Goal: Check status: Check status

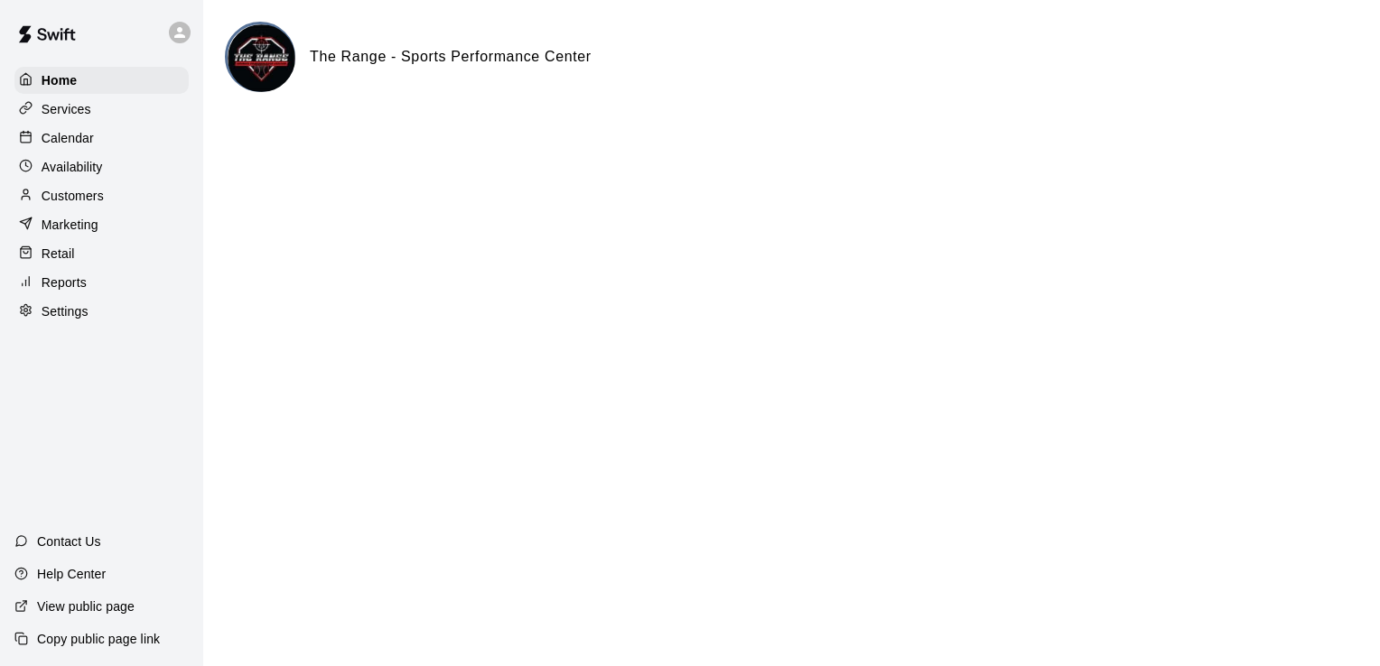
click at [36, 139] on div at bounding box center [30, 138] width 23 height 17
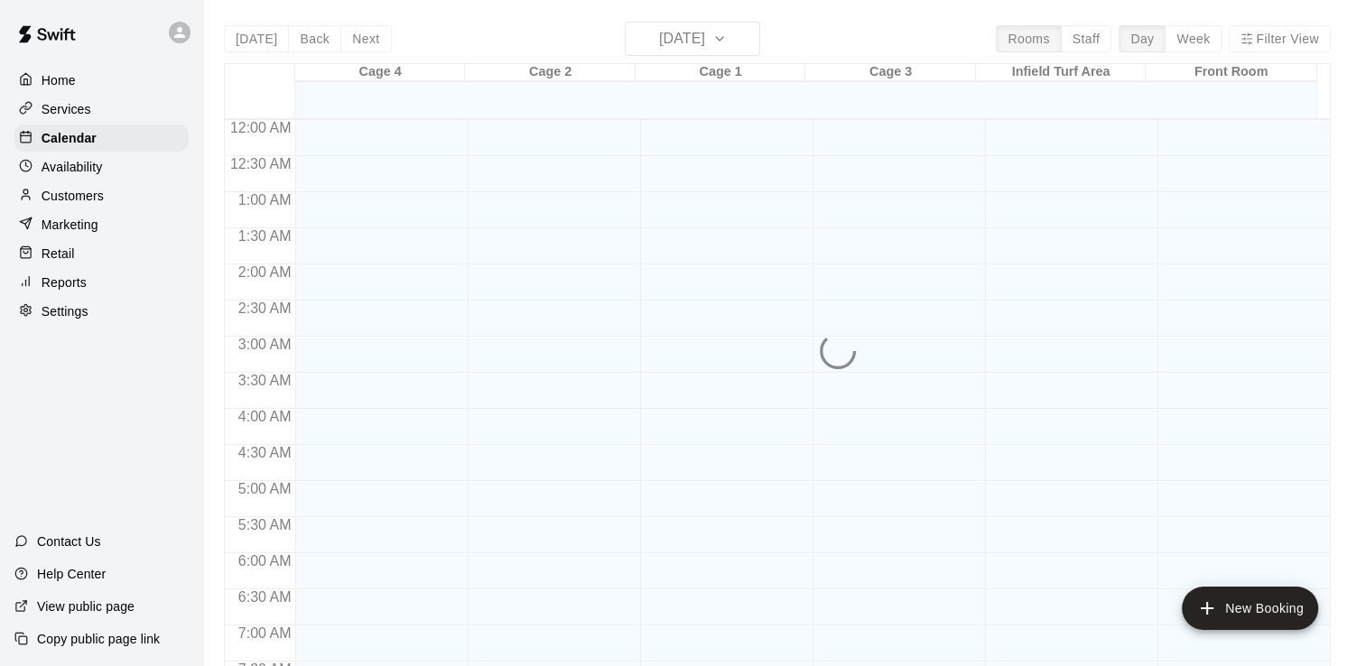
scroll to position [825, 0]
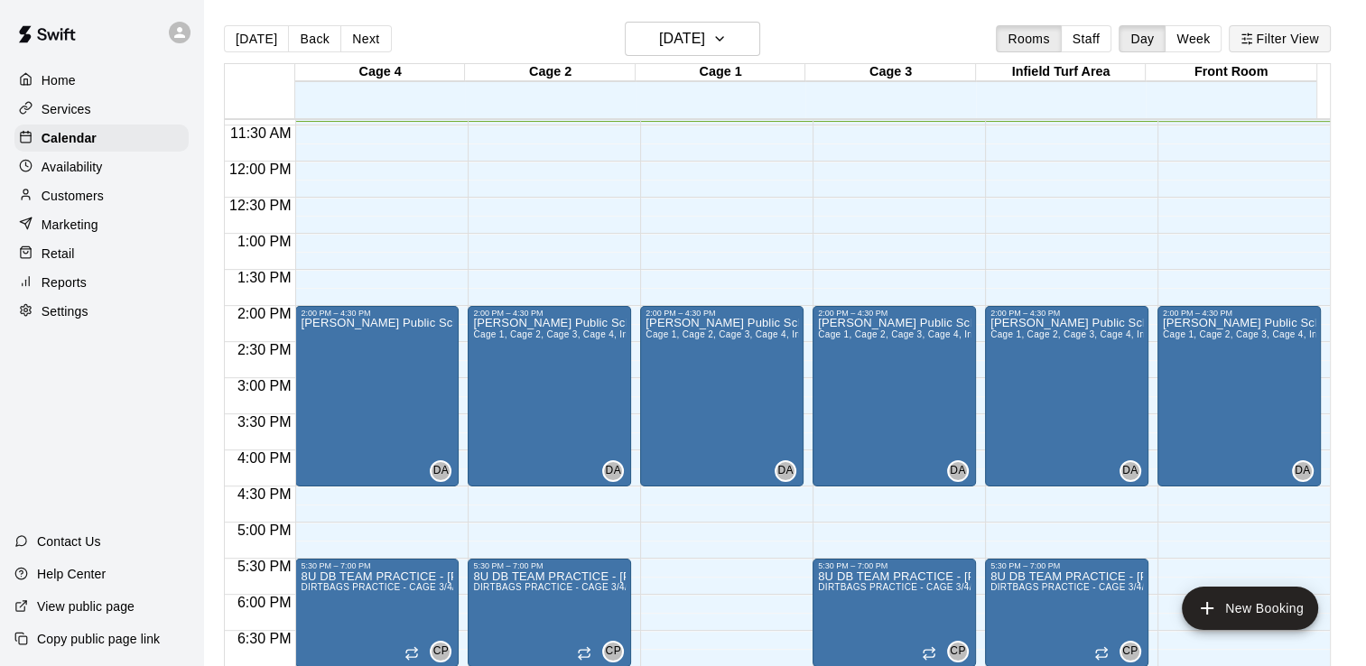
click at [1269, 42] on button "Filter View" at bounding box center [1279, 38] width 101 height 27
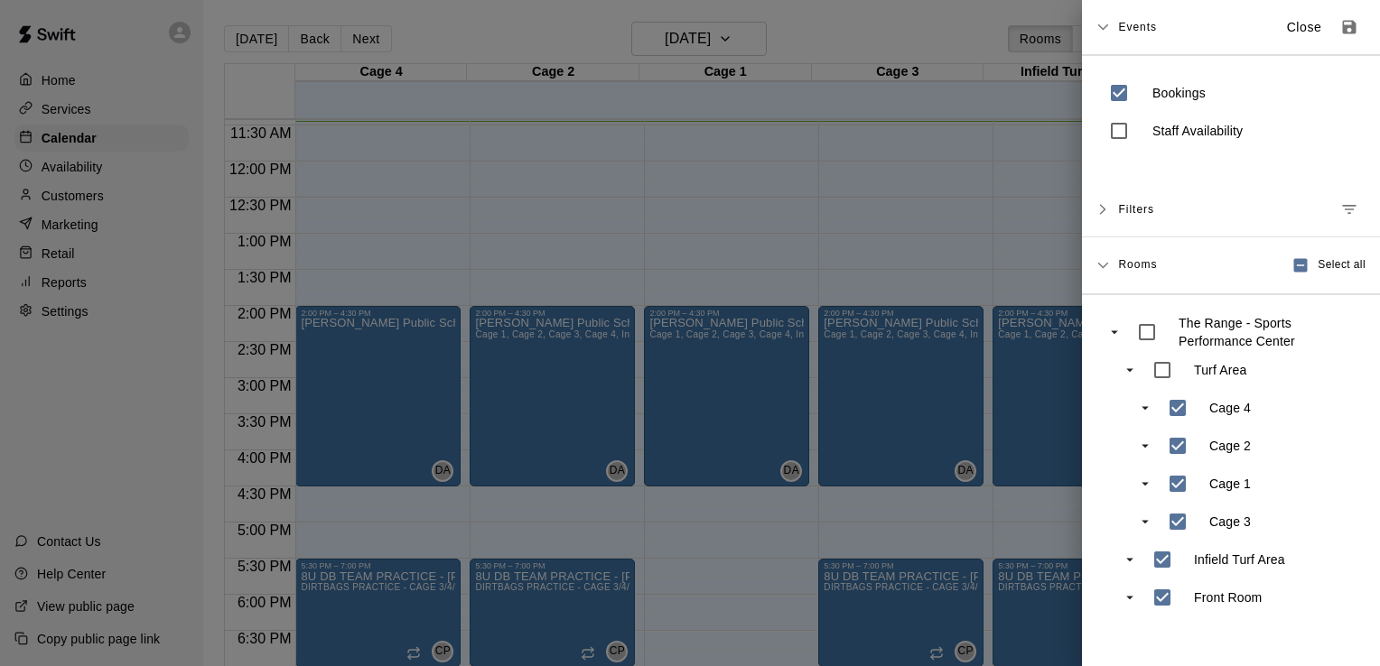
click at [1304, 27] on button "Close" at bounding box center [1304, 28] width 58 height 30
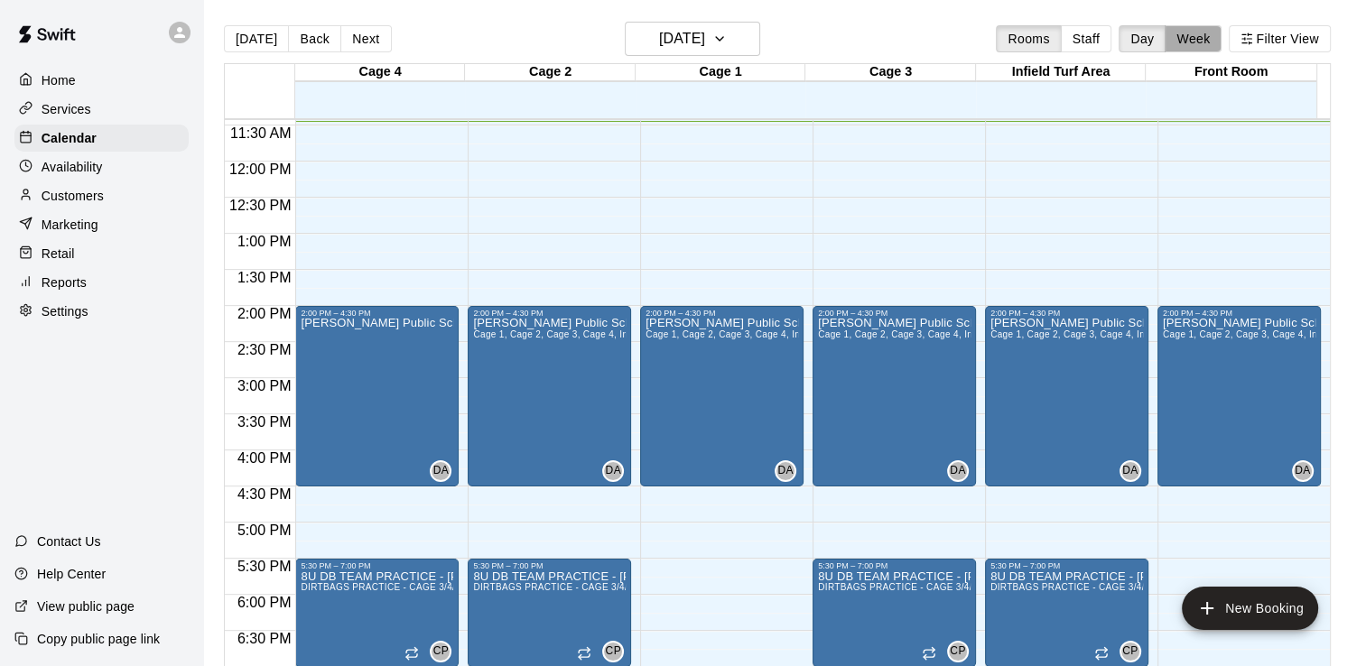
click at [1213, 34] on button "Week" at bounding box center [1193, 38] width 57 height 27
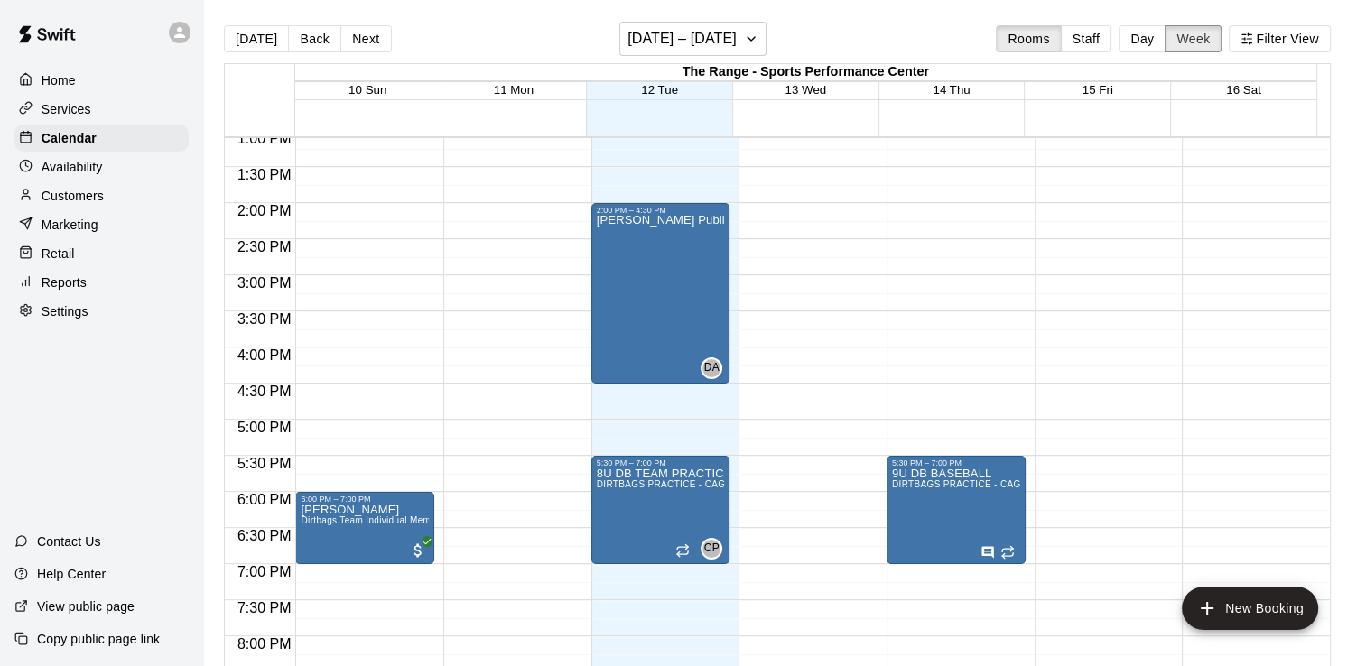
scroll to position [917, 0]
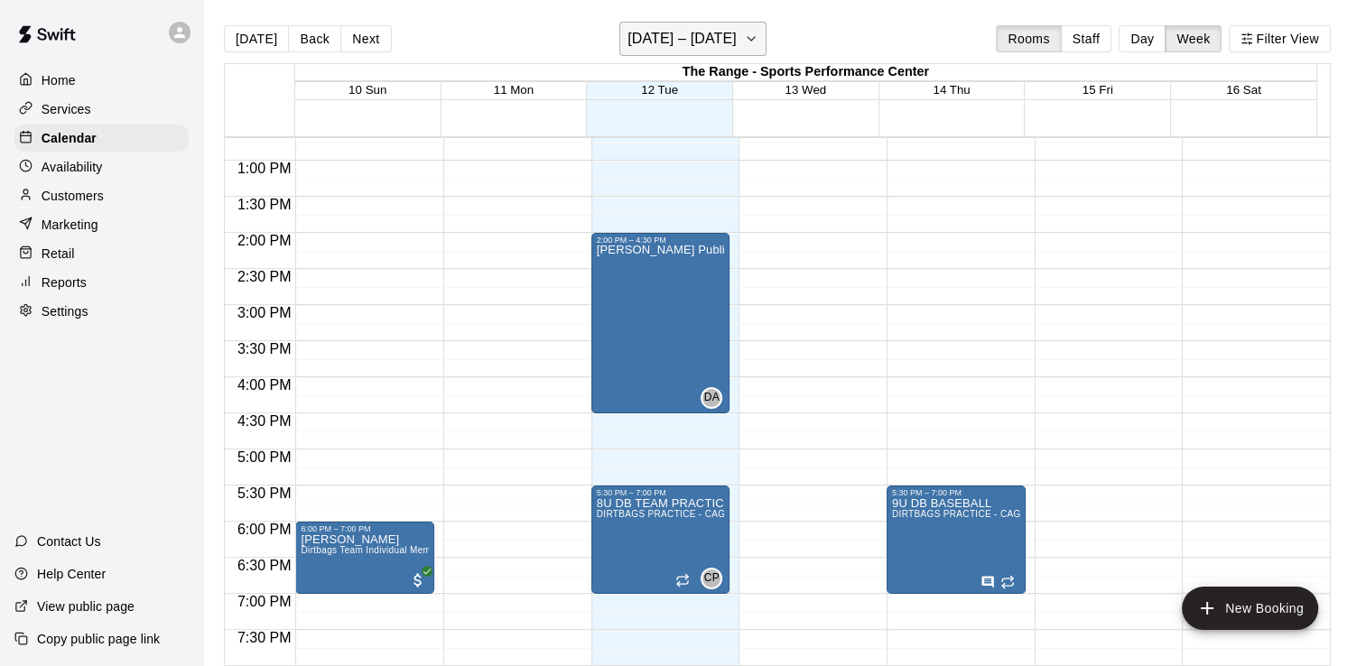
click at [746, 35] on icon "button" at bounding box center [751, 39] width 14 height 22
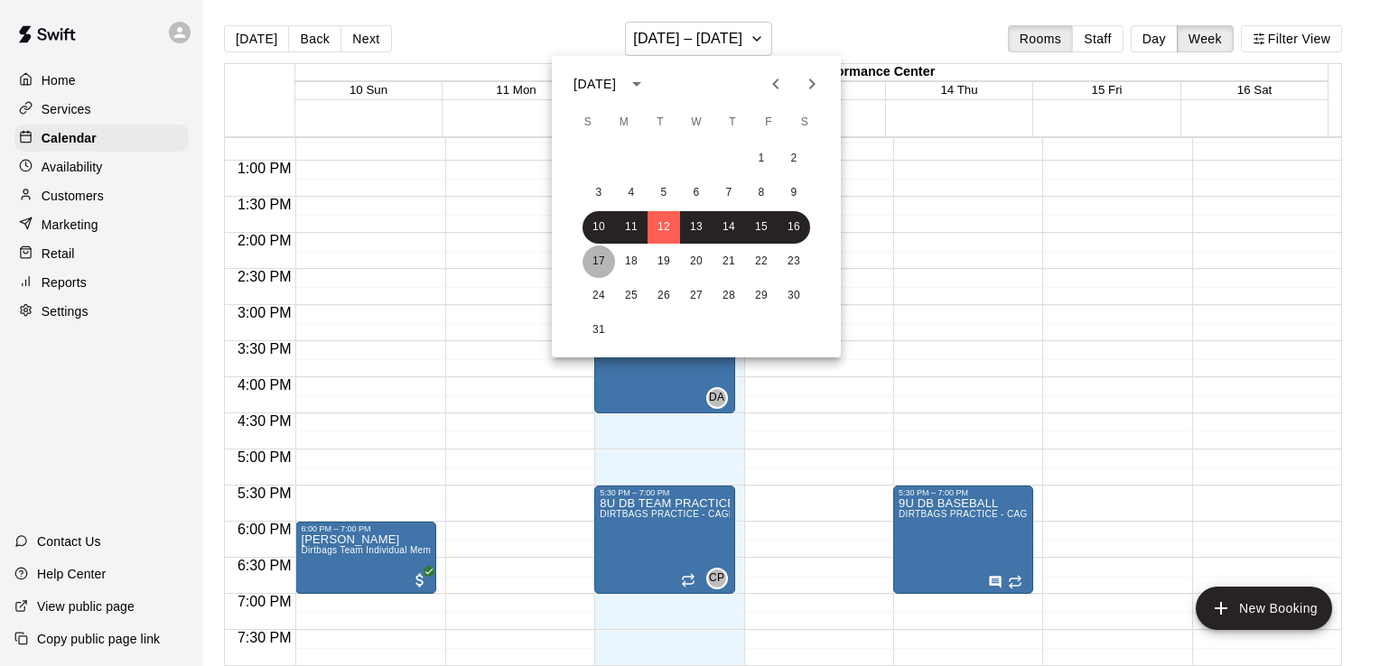
click at [592, 250] on button "17" at bounding box center [598, 262] width 33 height 33
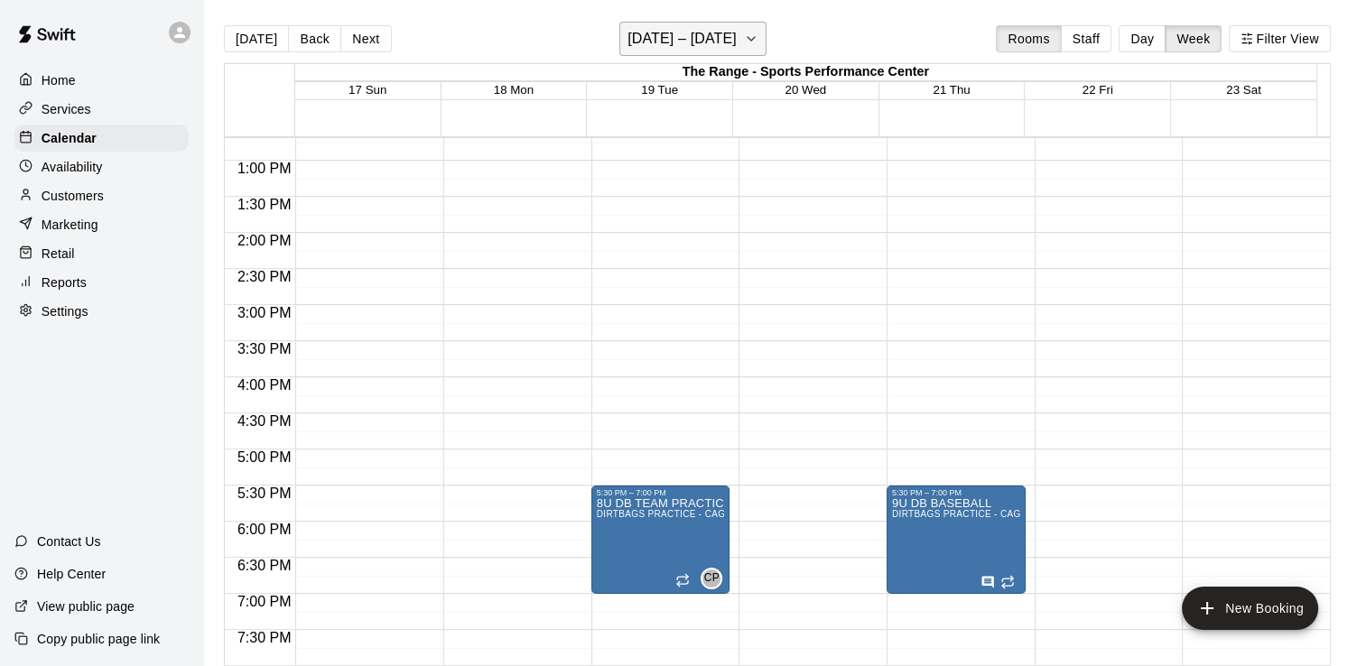
click at [676, 54] on button "[DATE] – [DATE]" at bounding box center [693, 39] width 147 height 34
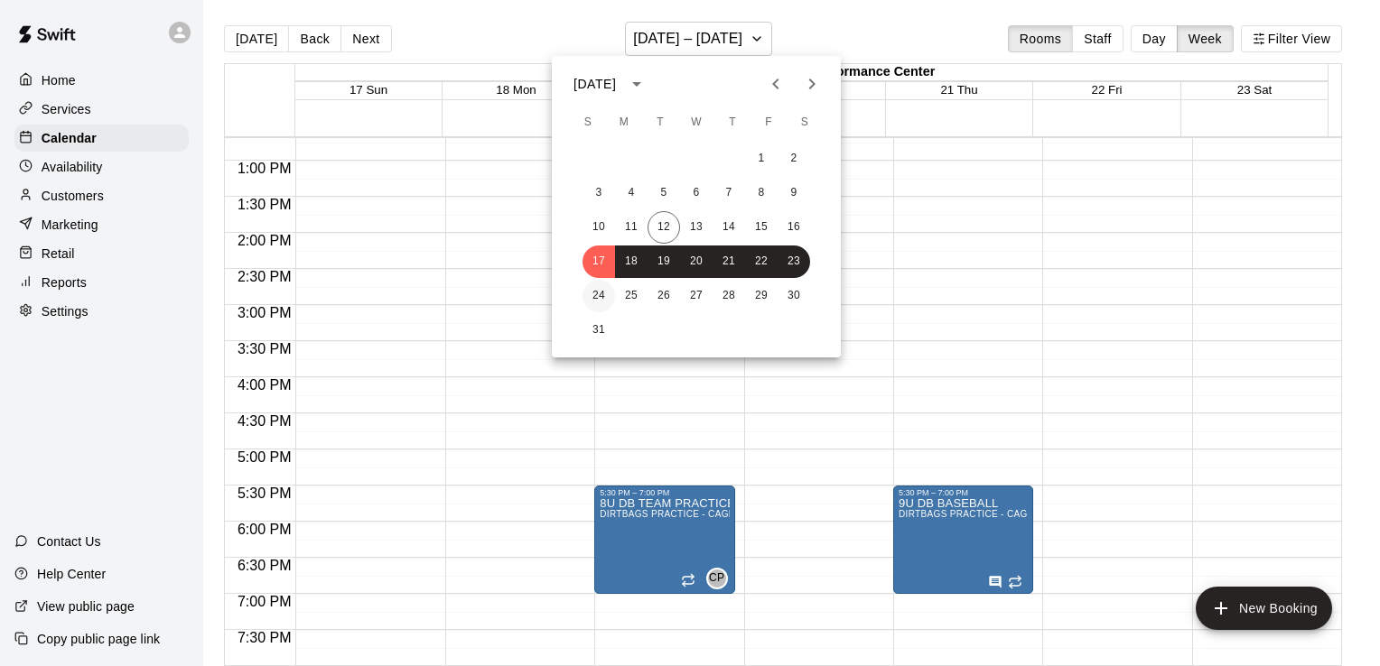
click at [603, 306] on button "24" at bounding box center [598, 296] width 33 height 33
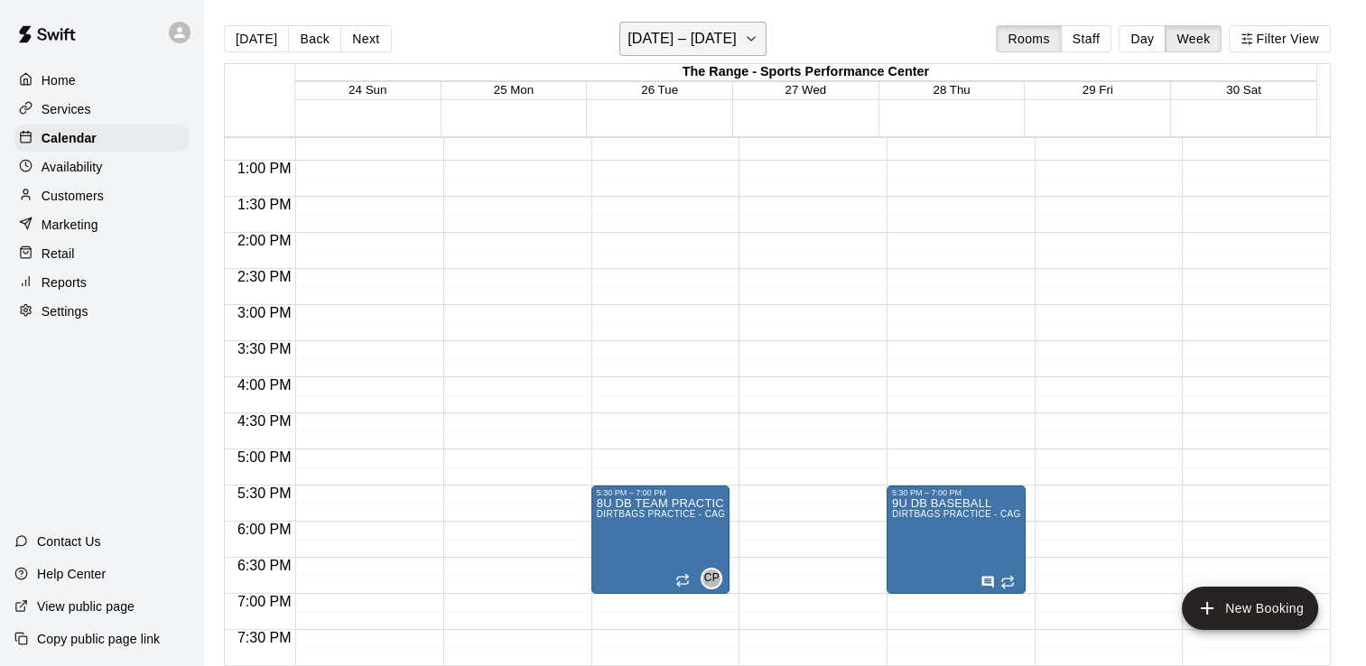
click at [747, 42] on icon "button" at bounding box center [751, 39] width 14 height 22
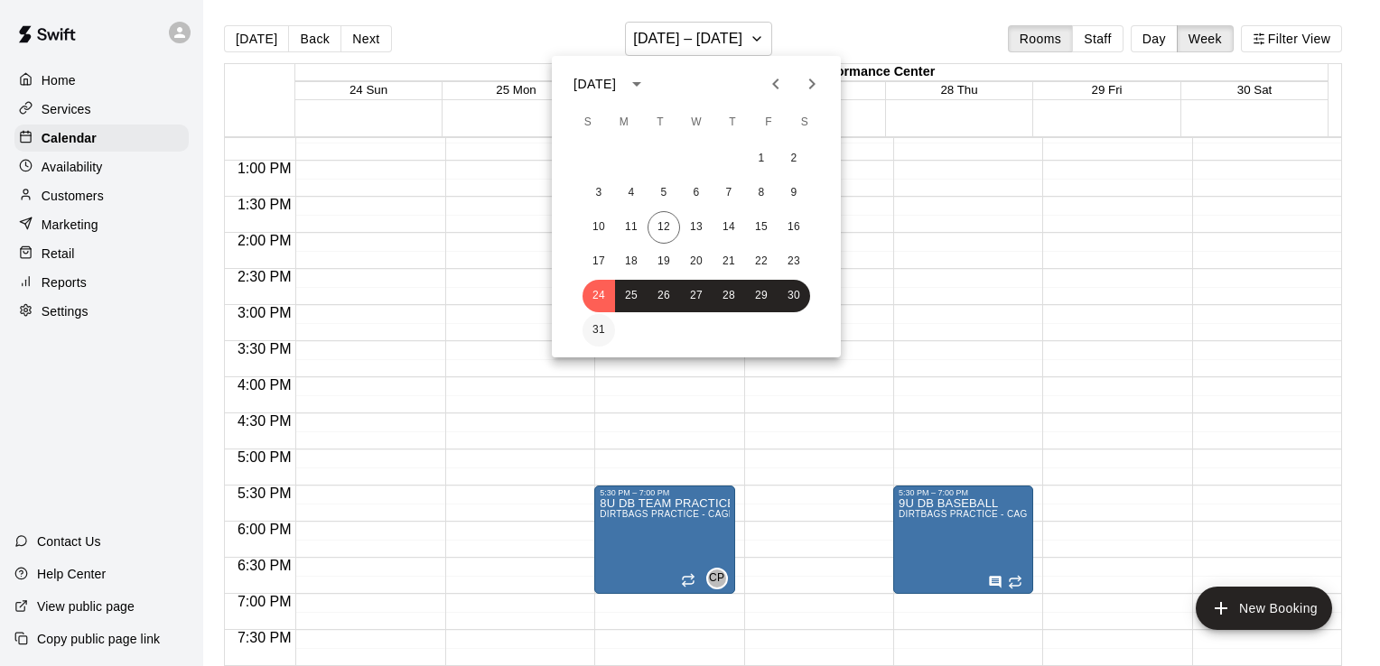
click at [606, 327] on button "31" at bounding box center [598, 330] width 33 height 33
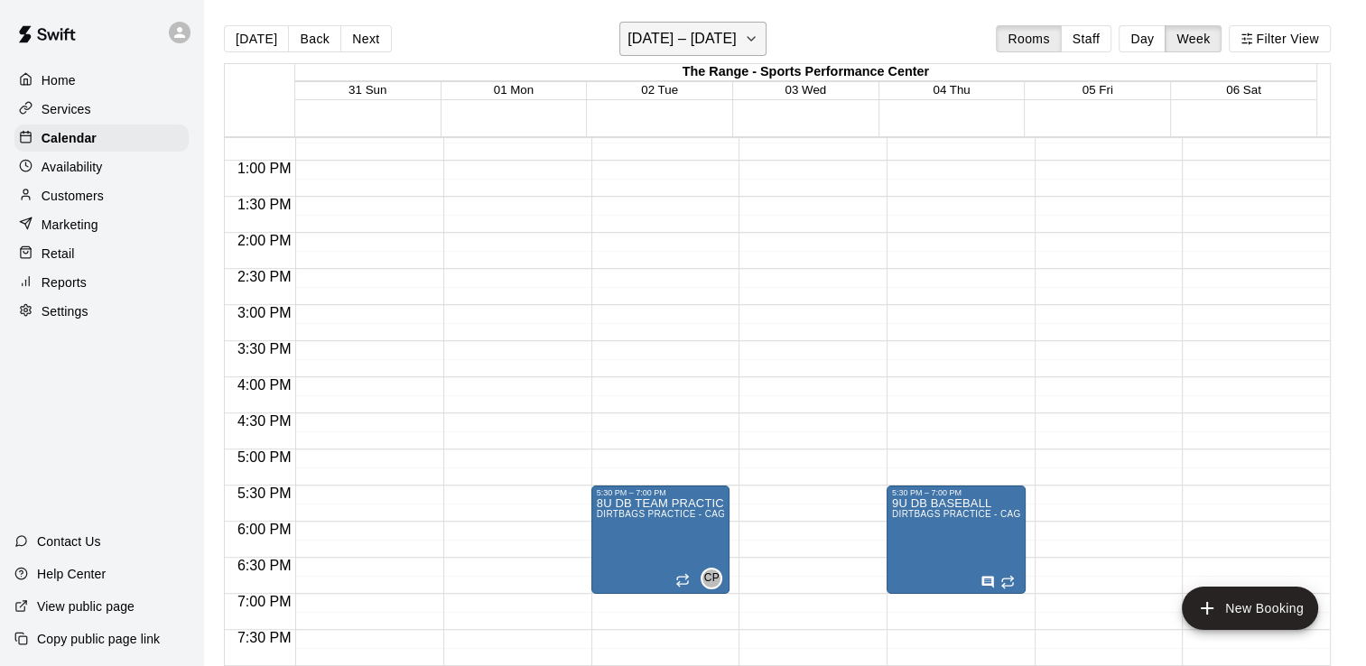
click at [645, 40] on h6 "[DATE] – [DATE]" at bounding box center [682, 38] width 109 height 25
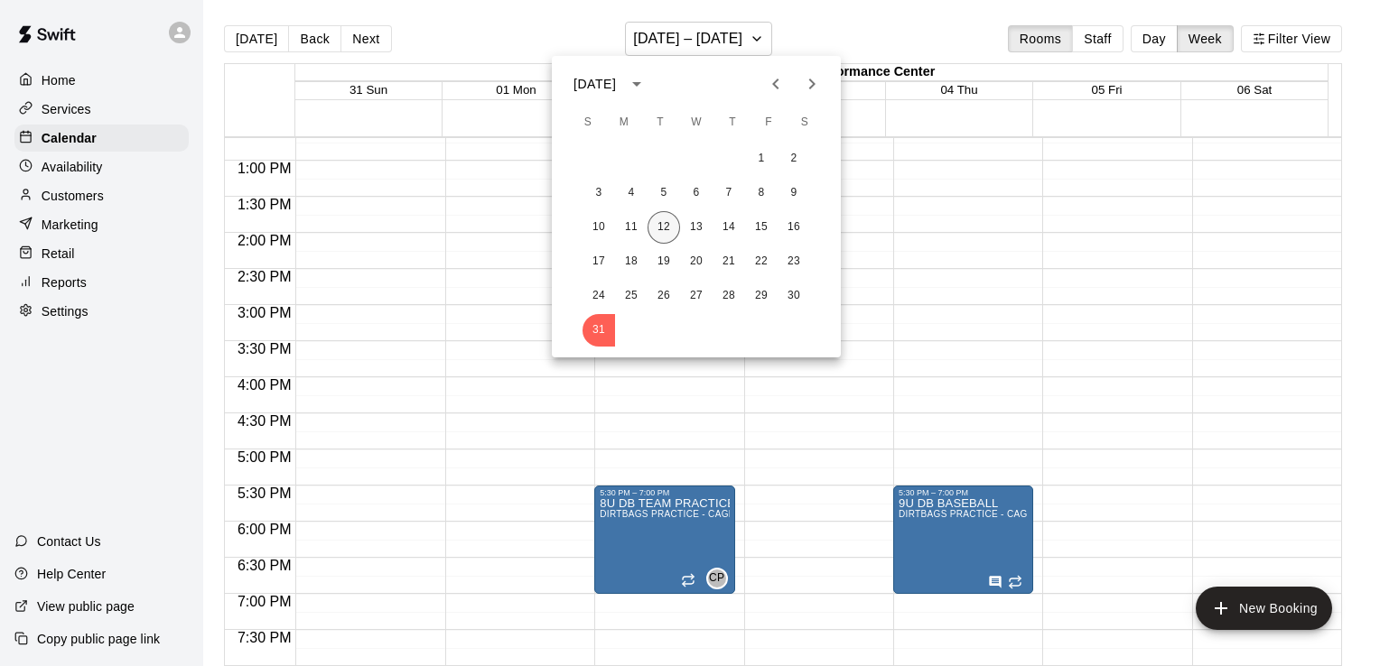
click at [659, 222] on button "12" at bounding box center [664, 227] width 33 height 33
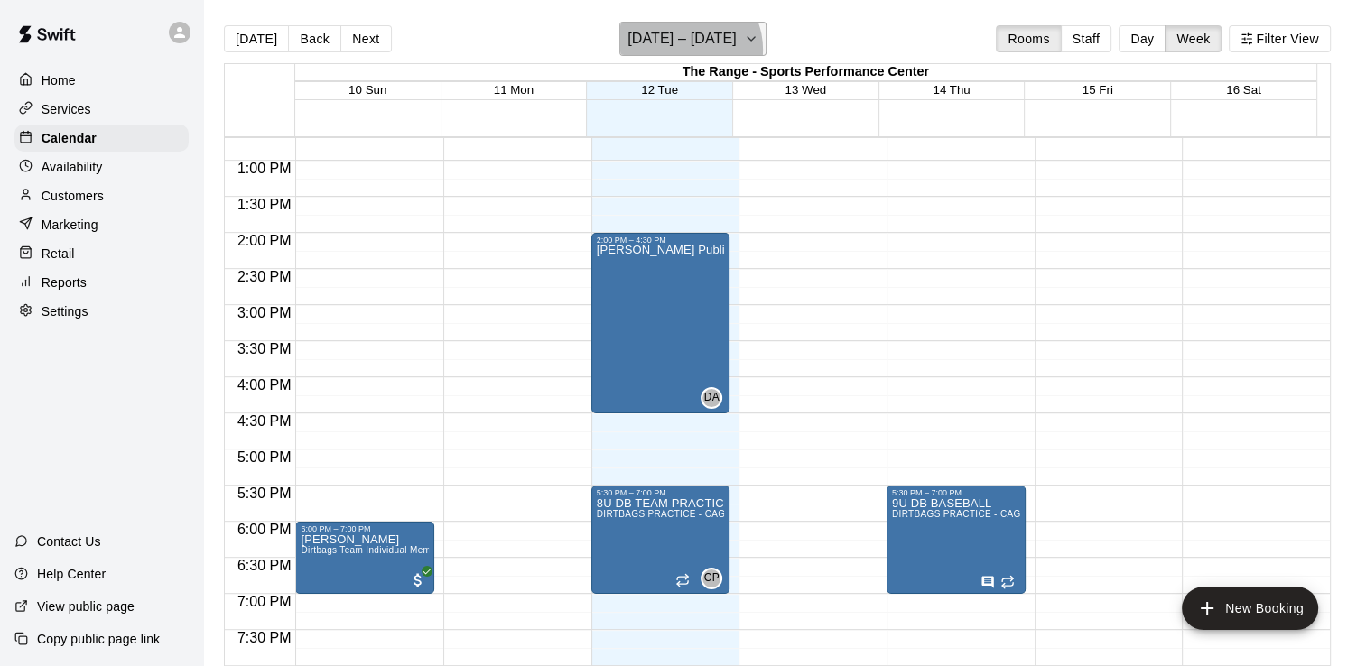
click at [692, 50] on h6 "[DATE] – [DATE]" at bounding box center [682, 38] width 109 height 25
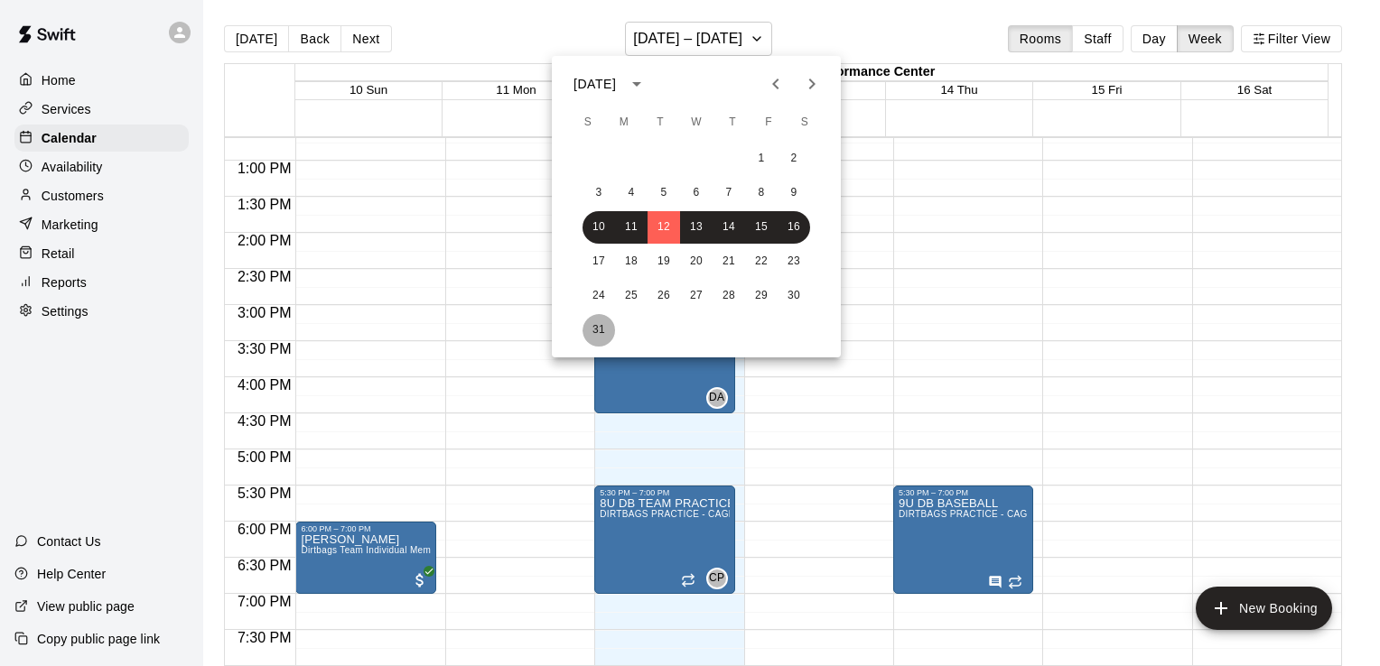
click at [592, 327] on button "31" at bounding box center [598, 330] width 33 height 33
